Goal: Task Accomplishment & Management: Manage account settings

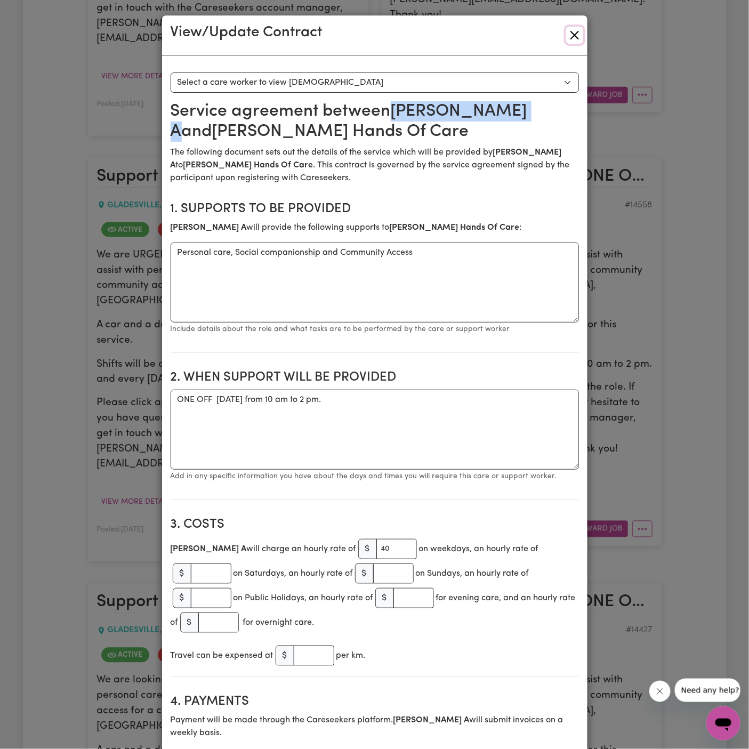
click at [572, 35] on button "Close" at bounding box center [574, 35] width 17 height 17
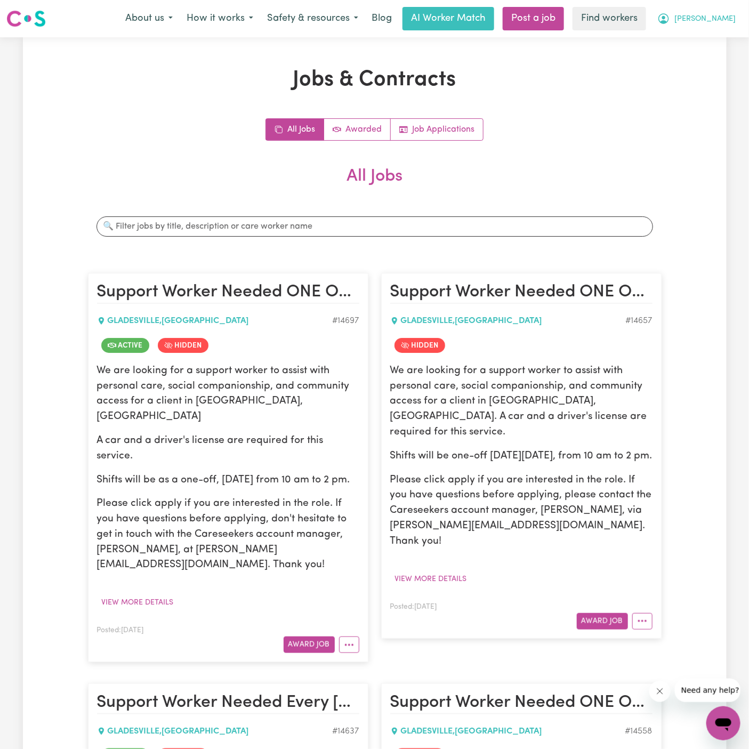
click at [729, 15] on span "[PERSON_NAME]" at bounding box center [704, 19] width 61 height 12
click at [440, 134] on link "Job Applications" at bounding box center [437, 129] width 92 height 21
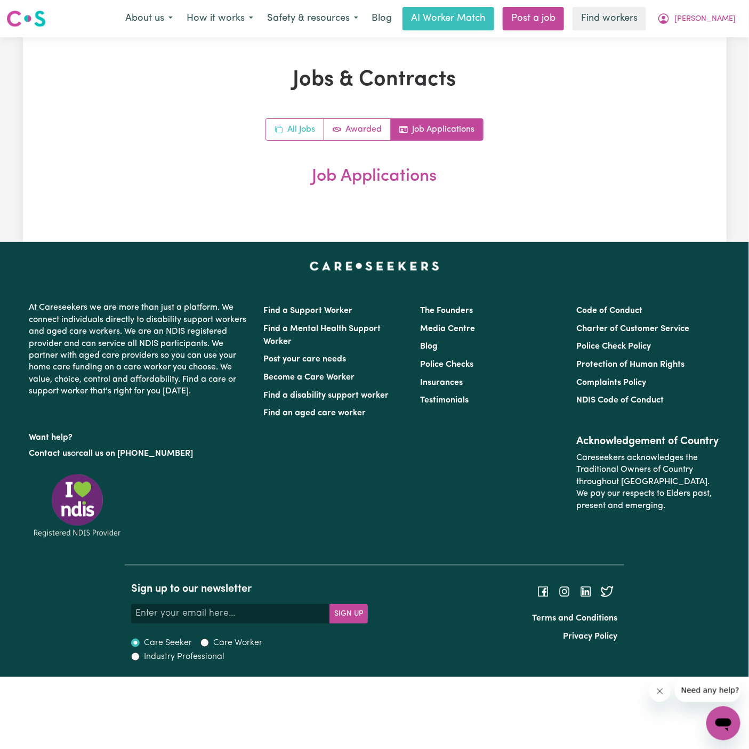
click at [277, 129] on icon "All jobs" at bounding box center [278, 129] width 9 height 9
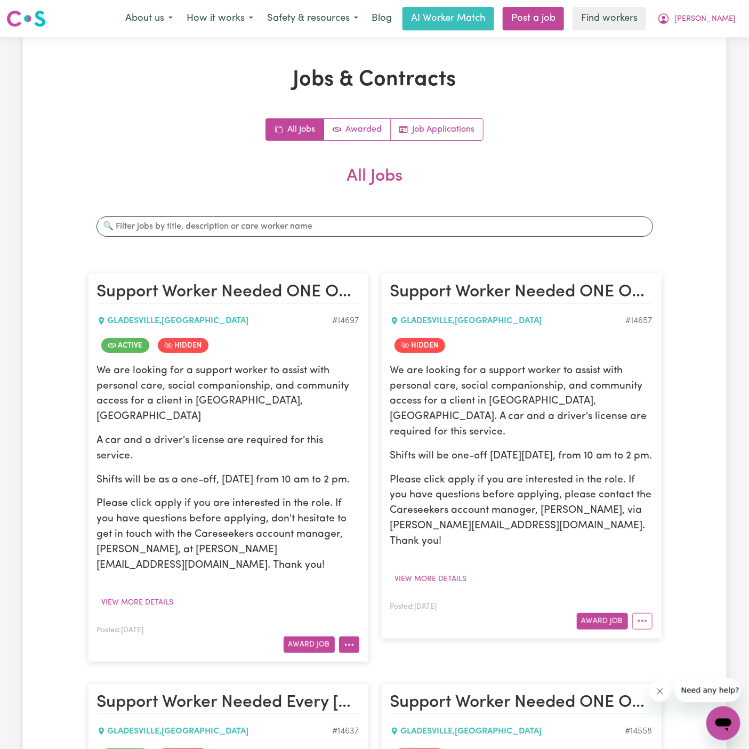
click at [345, 639] on icon "More options" at bounding box center [349, 644] width 11 height 11
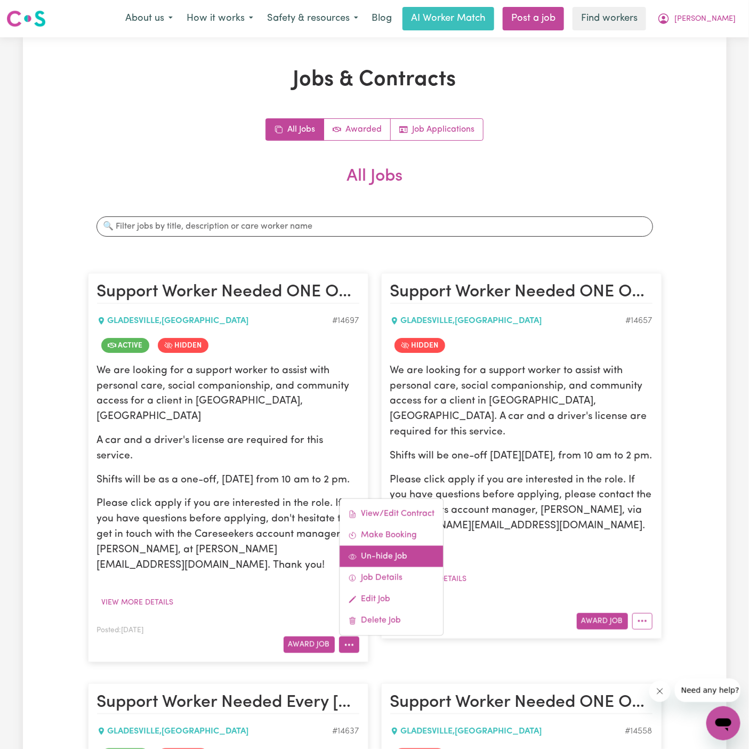
click at [404, 546] on link "Un-hide Job" at bounding box center [390, 556] width 103 height 21
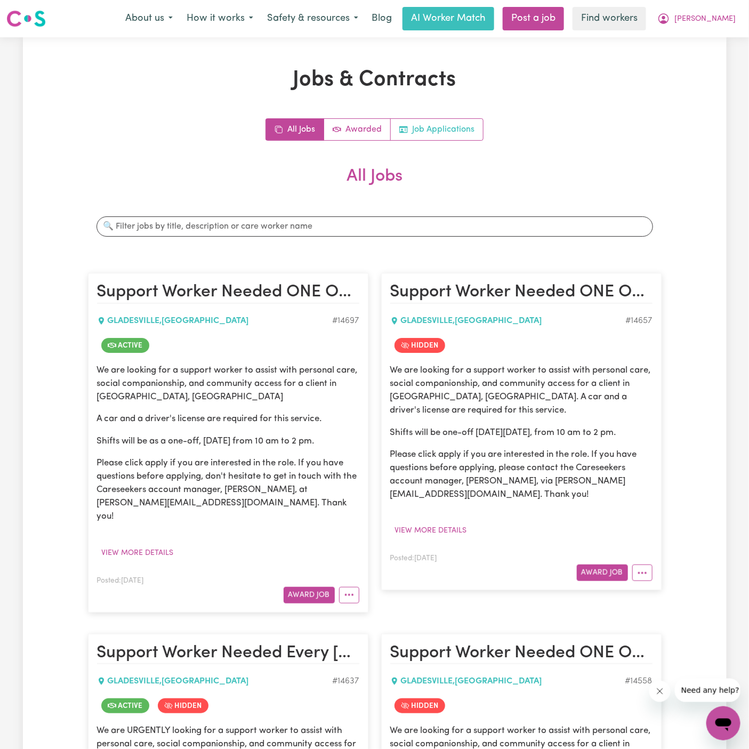
click at [427, 135] on link "Job Applications" at bounding box center [437, 129] width 92 height 21
